Goal: Check status

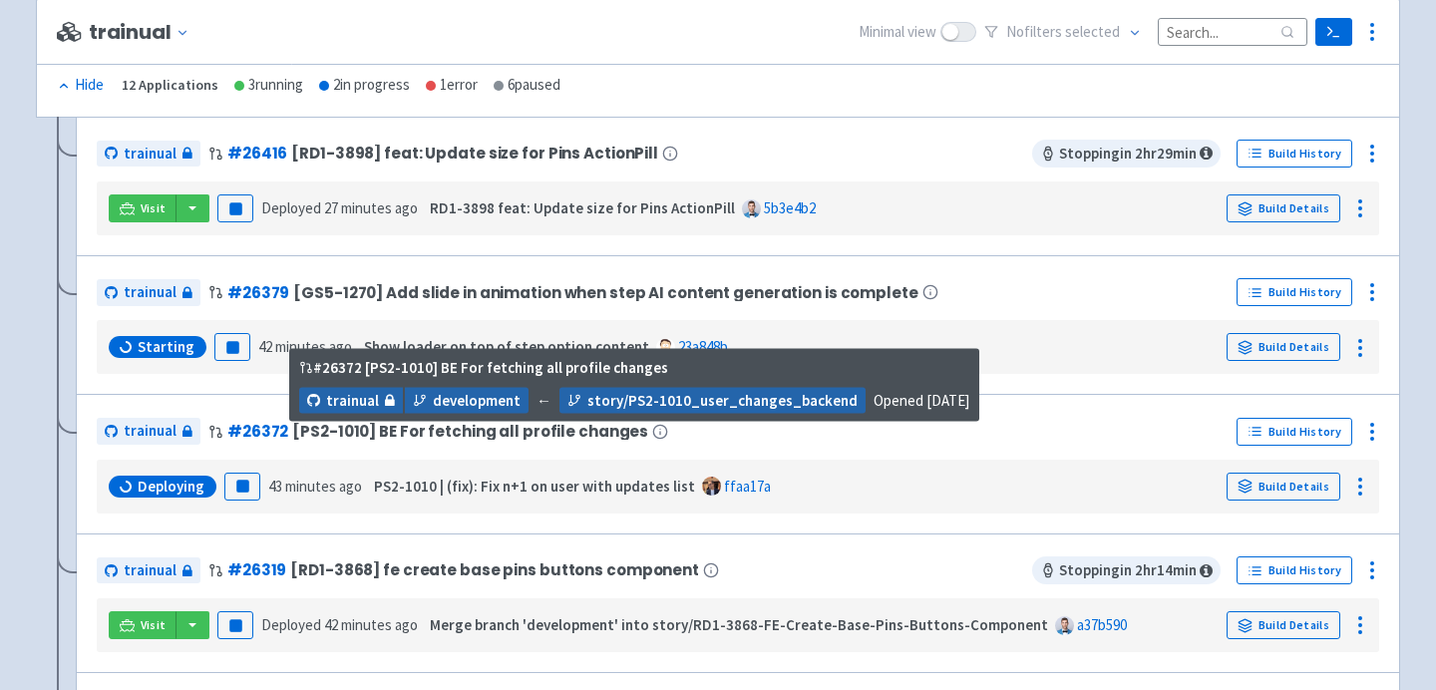
scroll to position [409, 0]
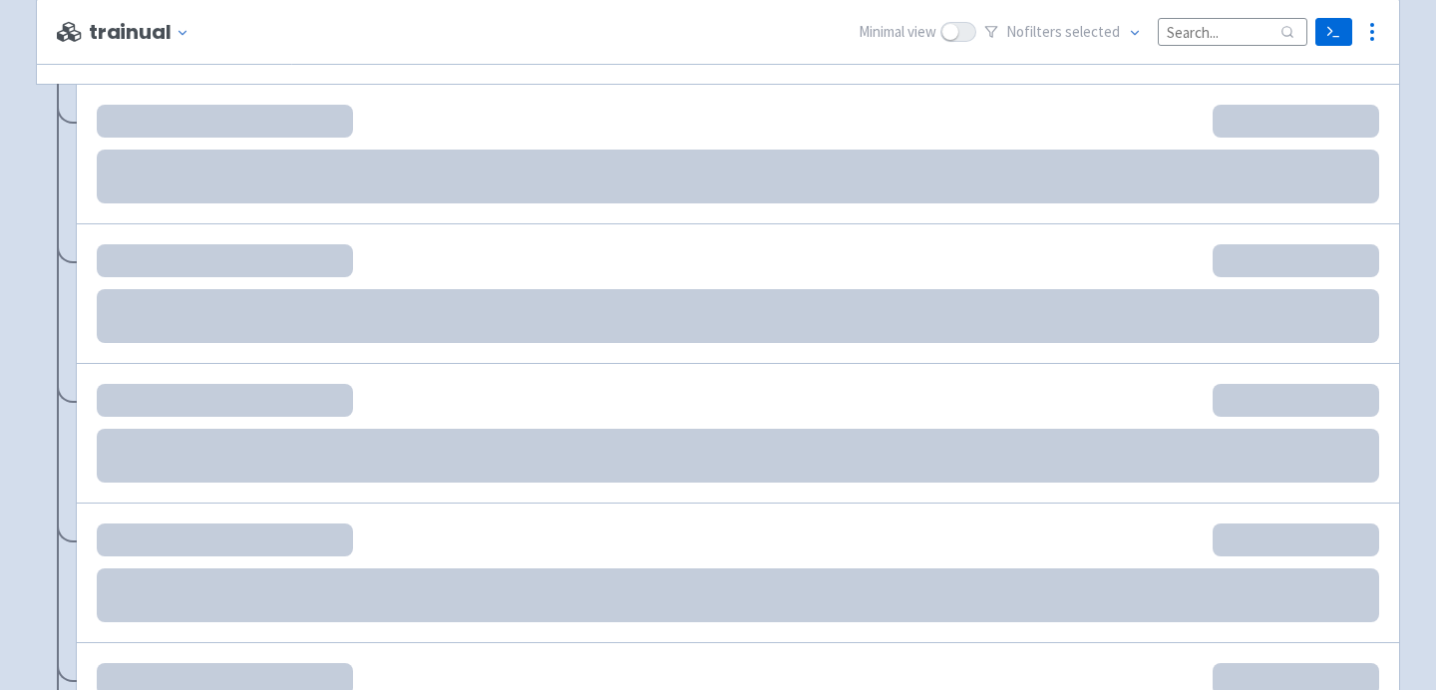
scroll to position [432, 0]
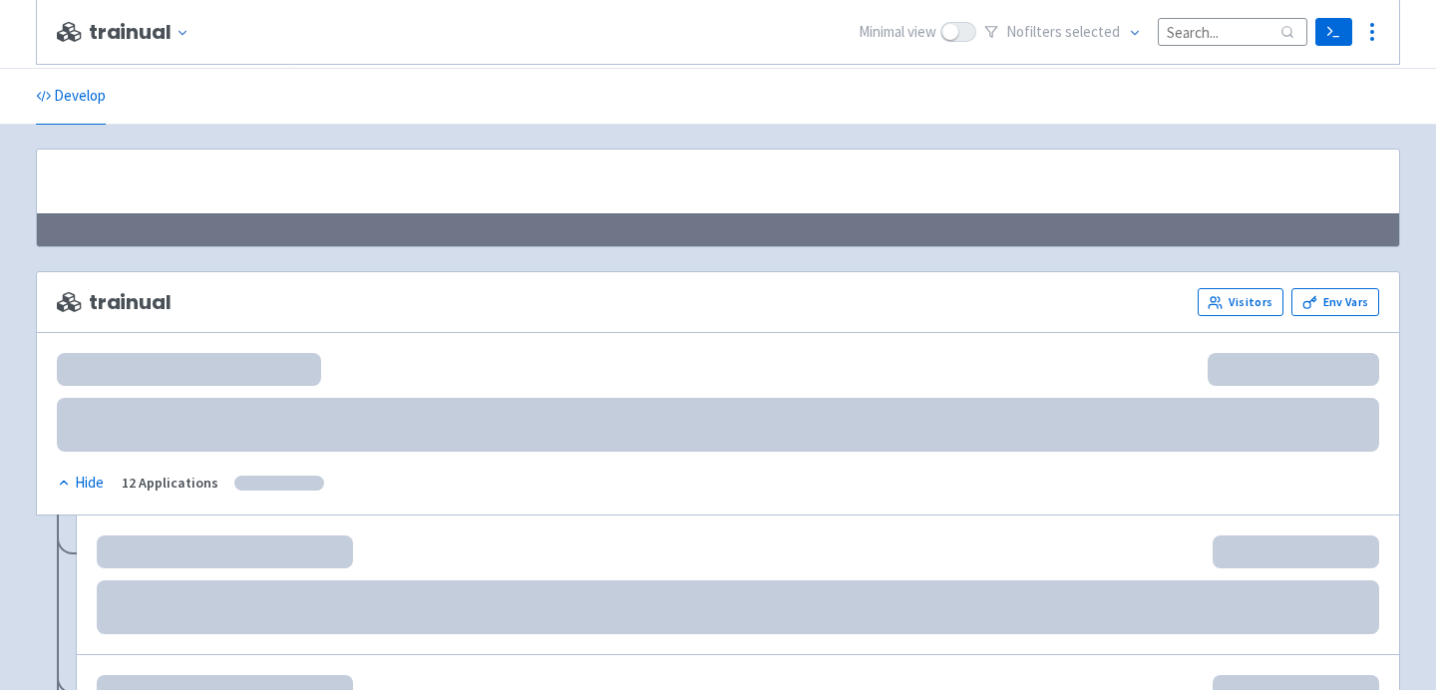
scroll to position [454, 0]
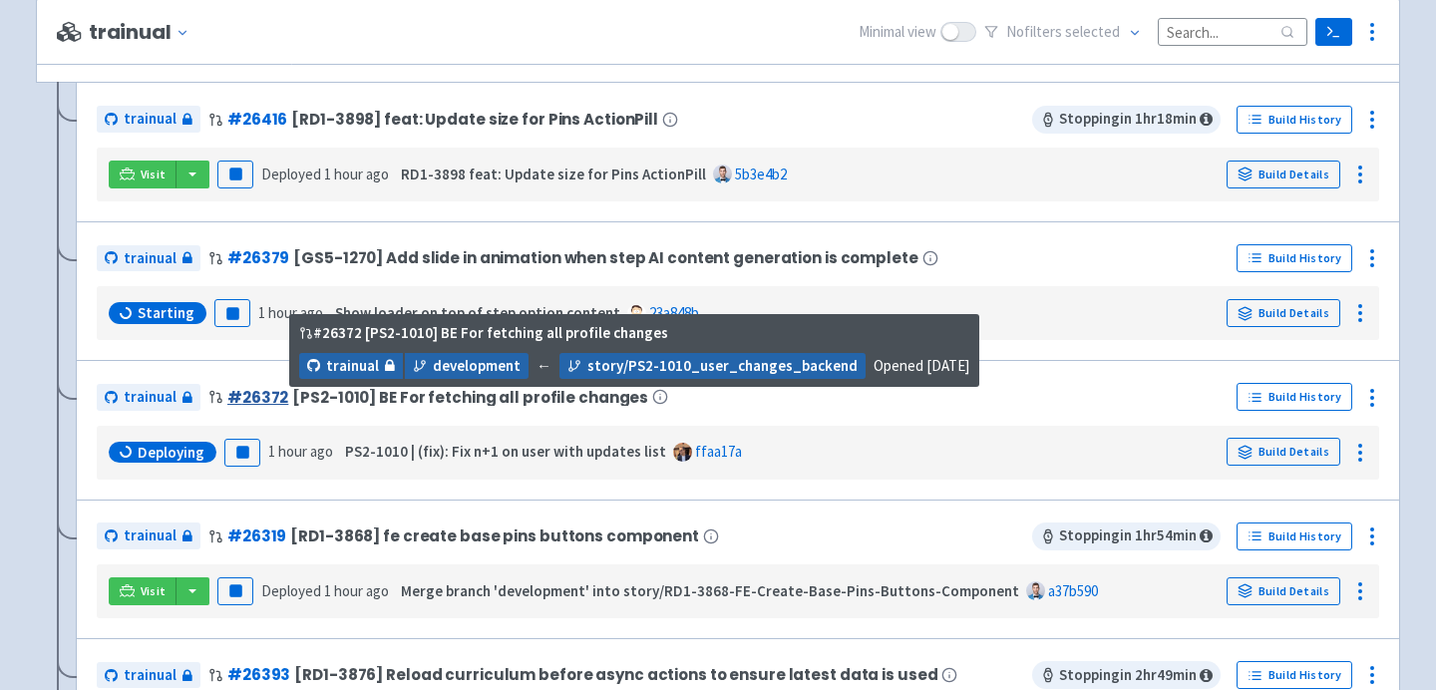
click at [259, 394] on link "# 26372" at bounding box center [257, 397] width 61 height 21
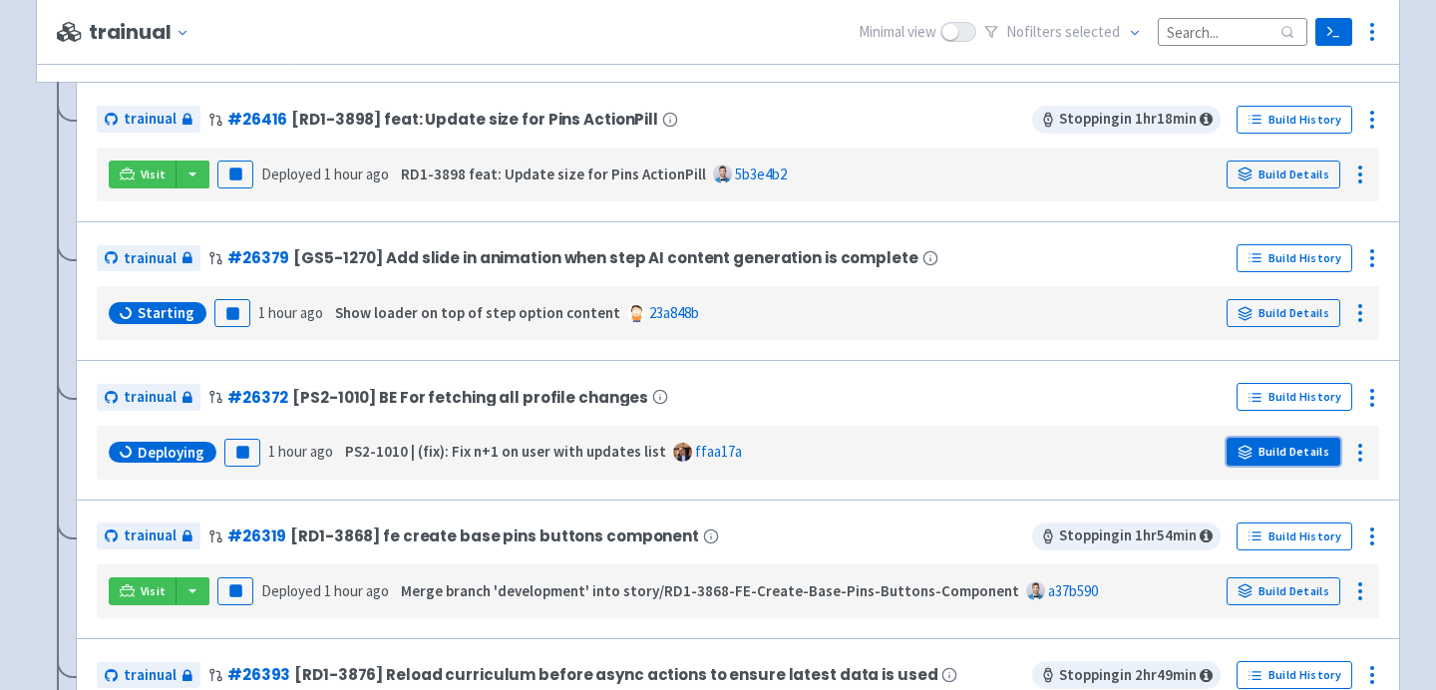
click at [1270, 455] on link "Build Details" at bounding box center [1283, 452] width 114 height 28
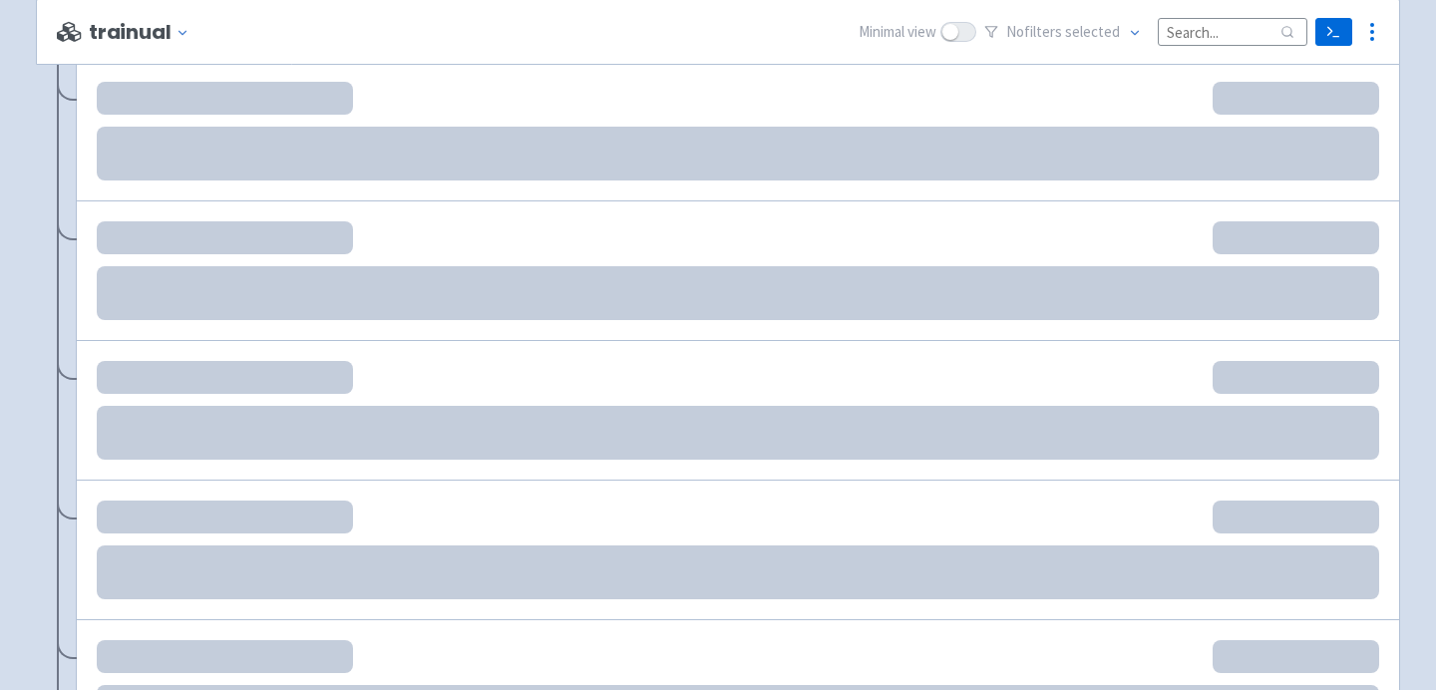
scroll to position [477, 0]
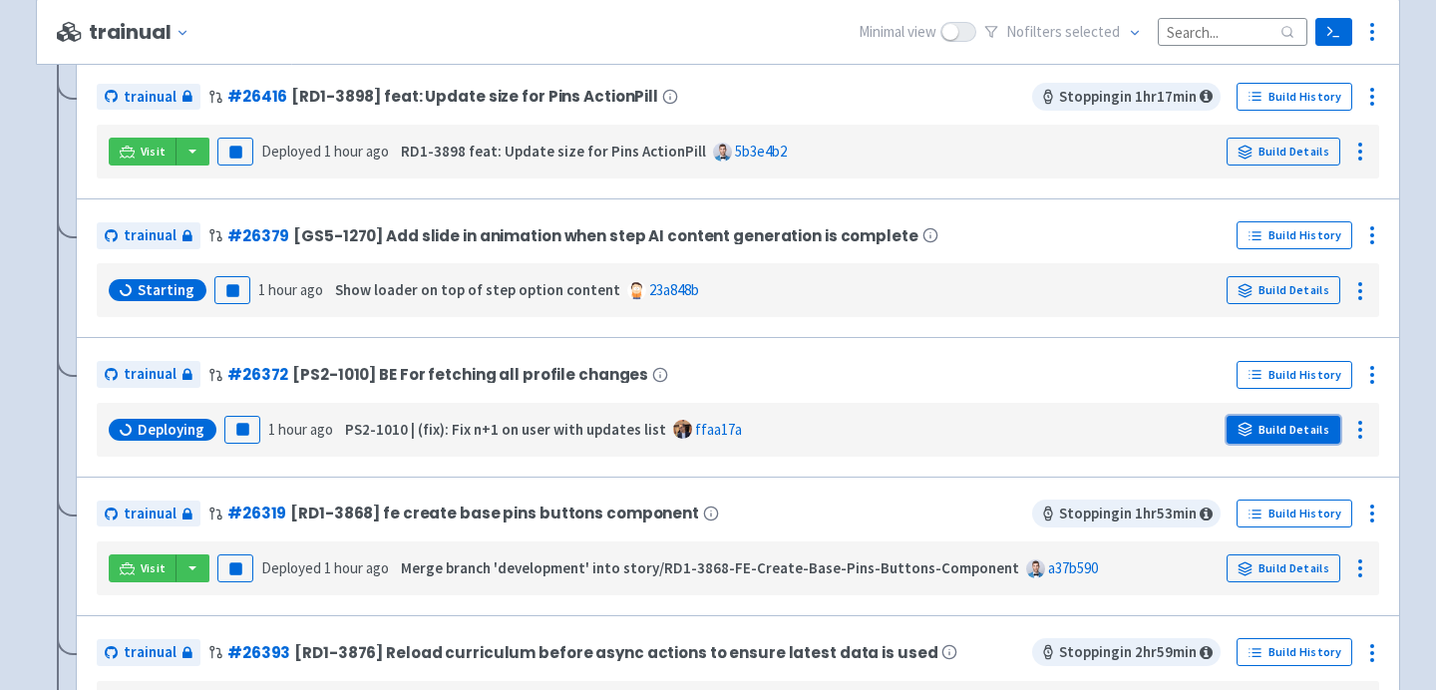
click at [1259, 431] on link "Build Details" at bounding box center [1283, 430] width 114 height 28
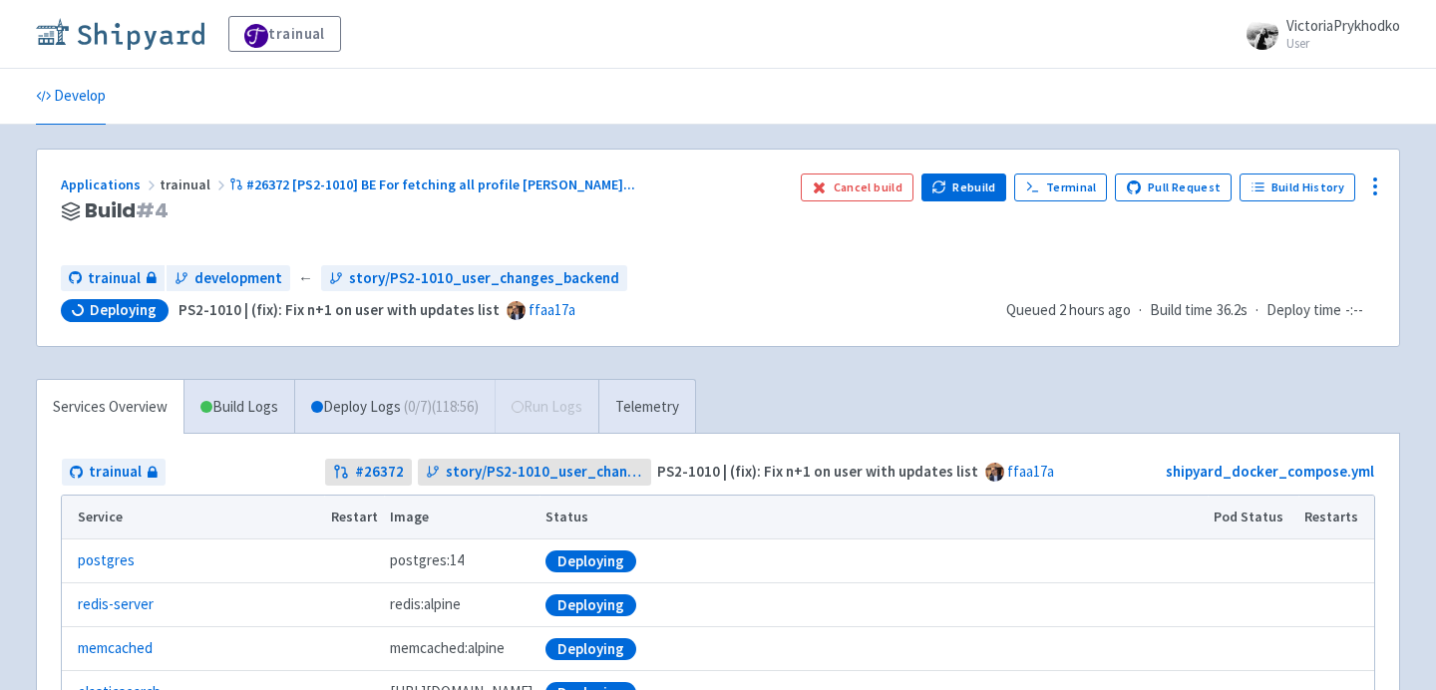
click at [166, 33] on img at bounding box center [120, 34] width 169 height 32
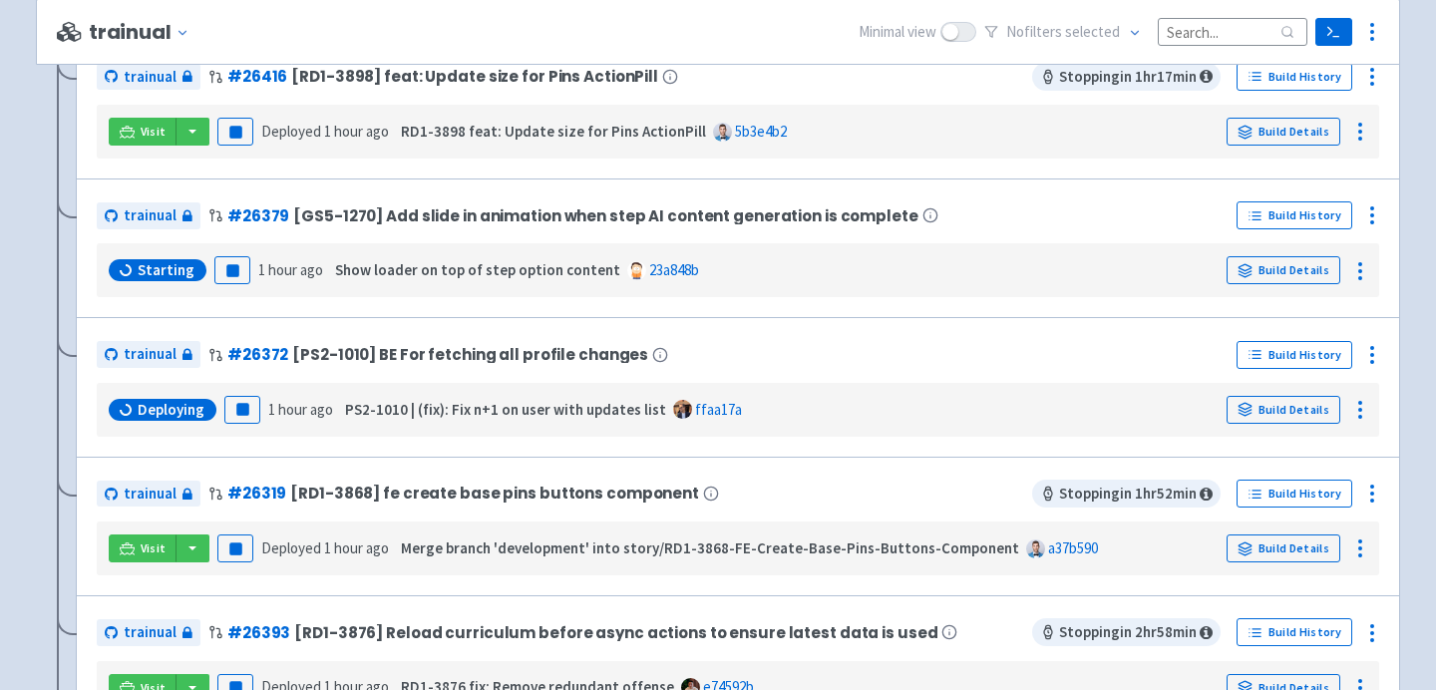
scroll to position [527, 0]
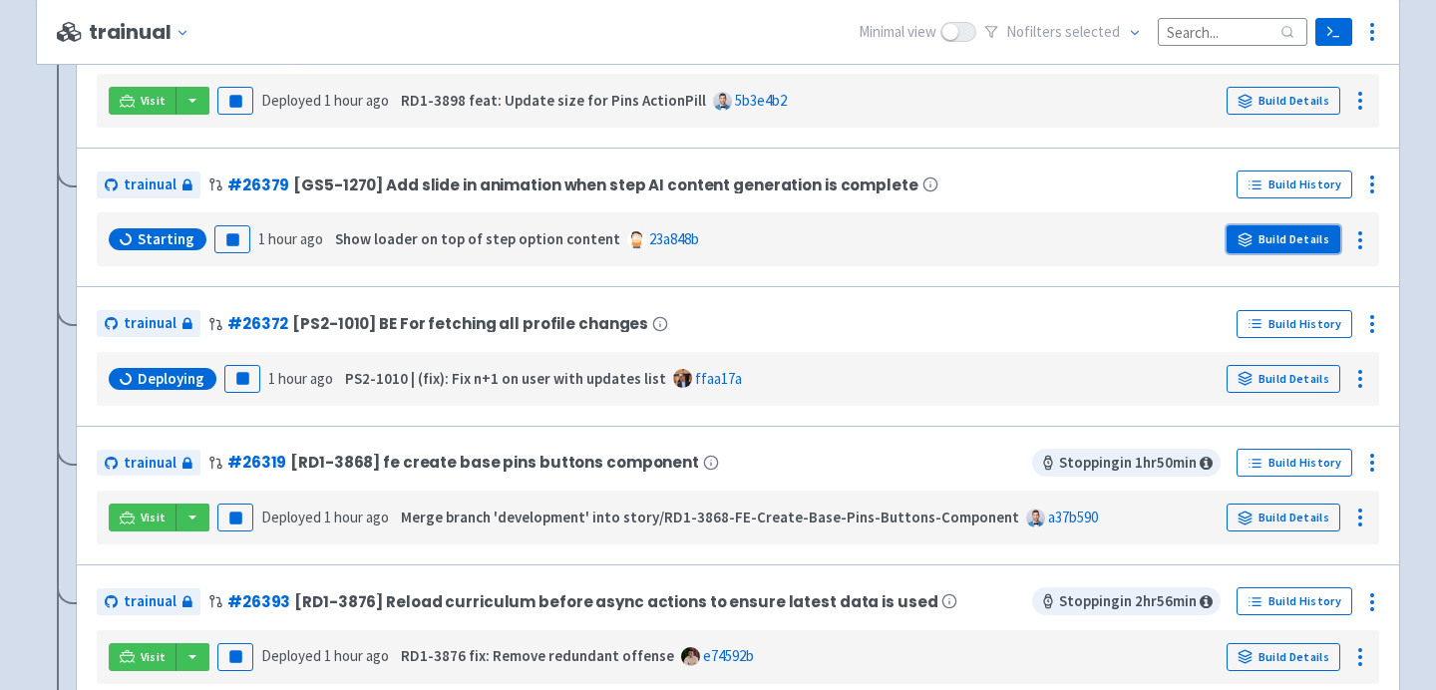
click at [1272, 235] on link "Build Details" at bounding box center [1283, 239] width 114 height 28
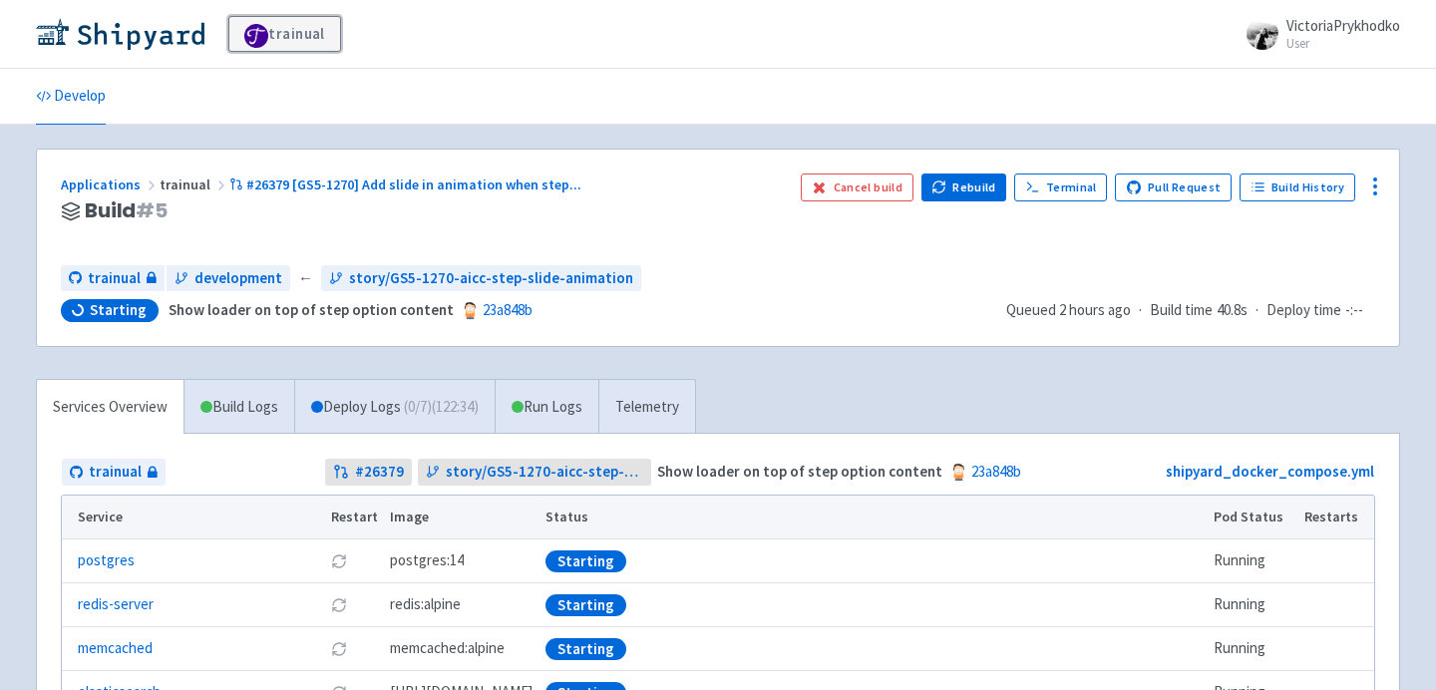
click at [255, 33] on span at bounding box center [256, 36] width 24 height 24
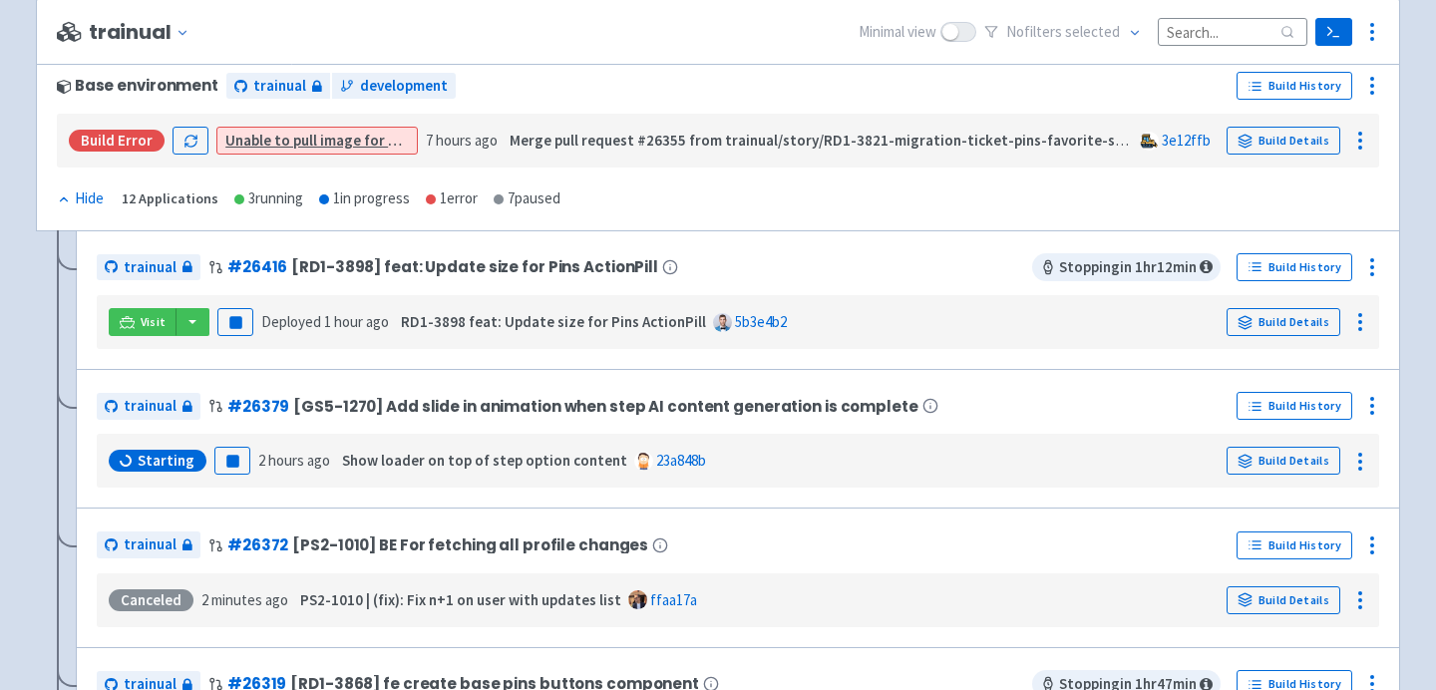
scroll to position [305, 0]
click at [711, 444] on div "Starting Pause 2 hours ago Show loader on top of step option content 23a848b Bu…" at bounding box center [738, 462] width 1266 height 38
click at [1274, 457] on link "Build Details" at bounding box center [1283, 462] width 114 height 28
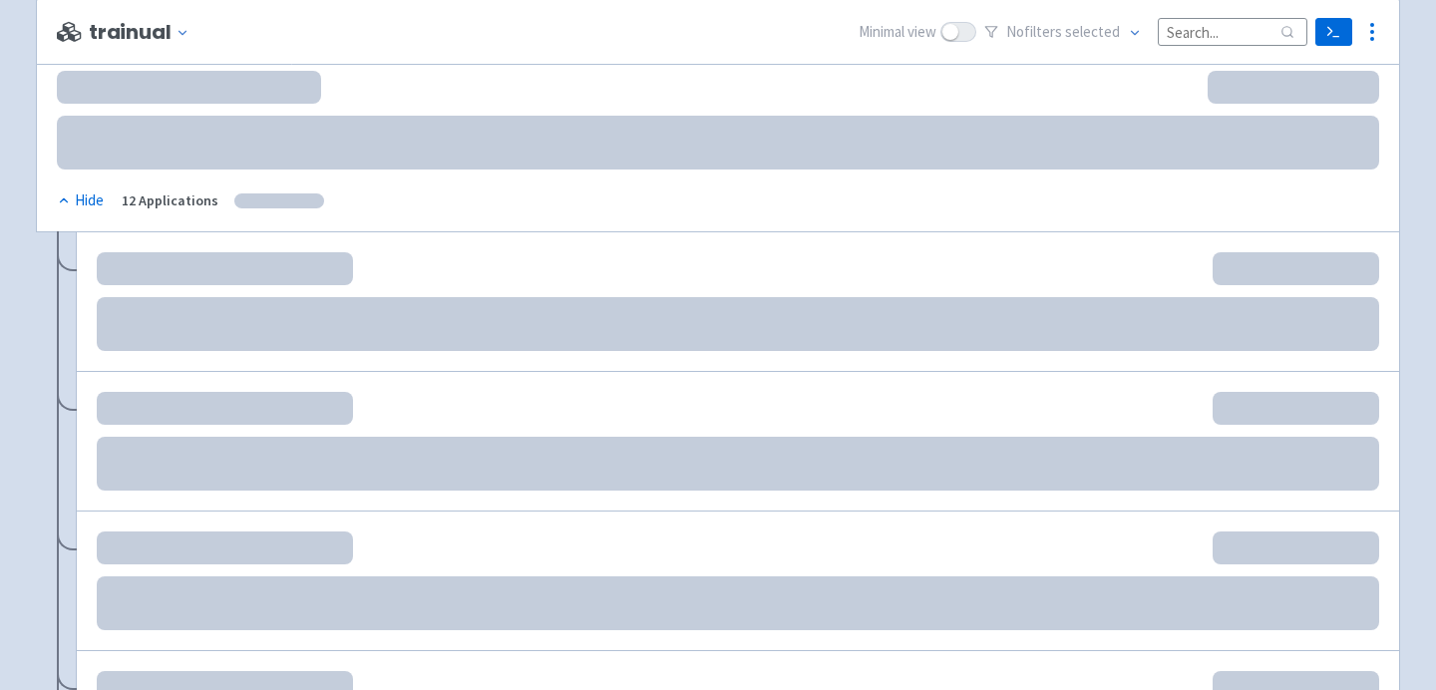
scroll to position [328, 0]
